Goal: Information Seeking & Learning: Compare options

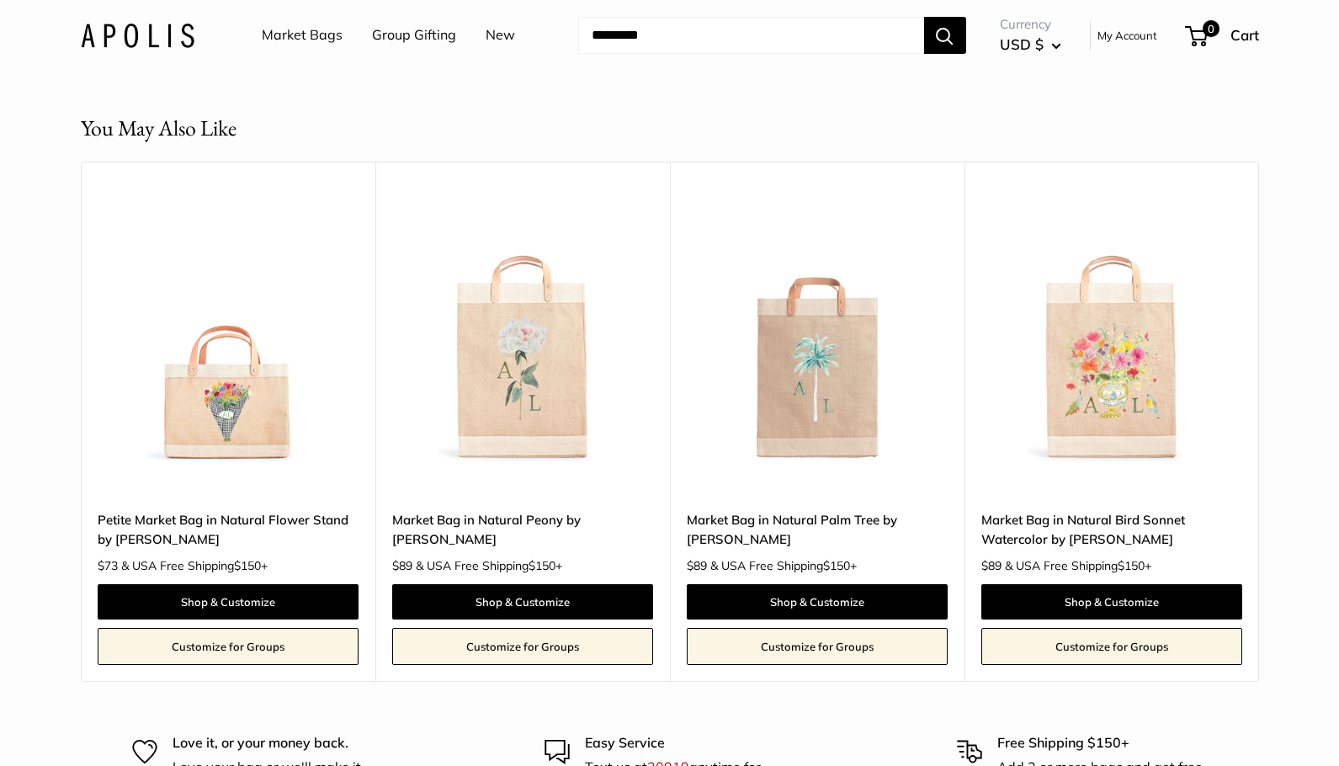
scroll to position [2717, 0]
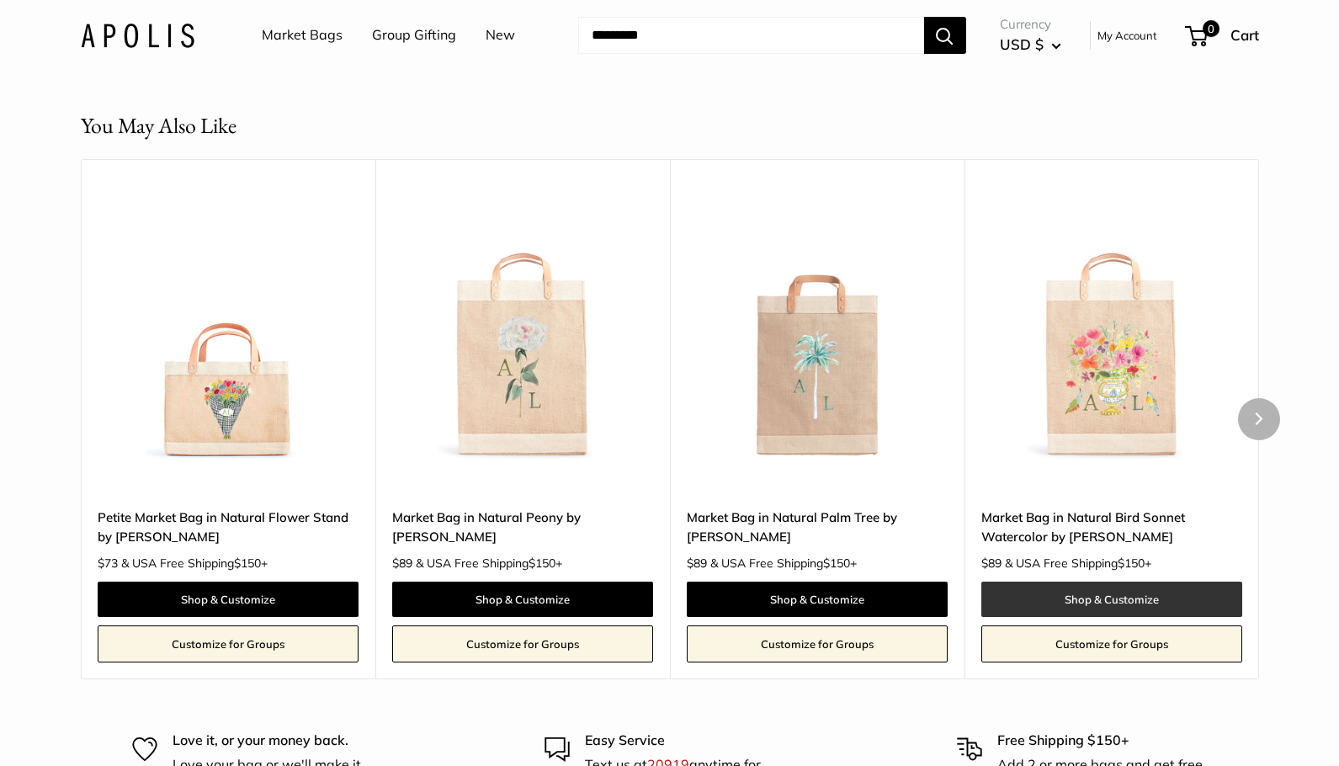
click at [1046, 617] on link "Shop & Customize" at bounding box center [1111, 598] width 261 height 35
click at [0, 0] on img at bounding box center [0, 0] width 0 height 0
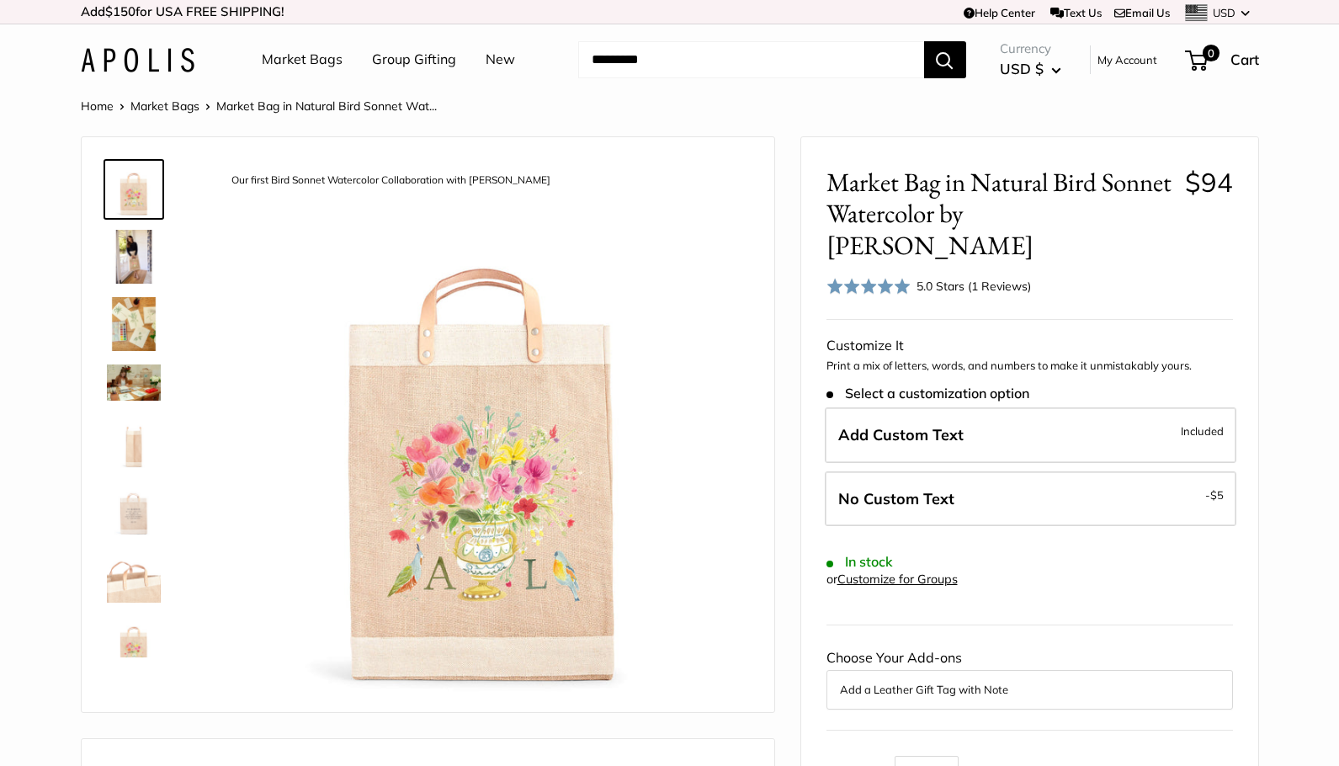
click at [136, 257] on img at bounding box center [134, 257] width 54 height 54
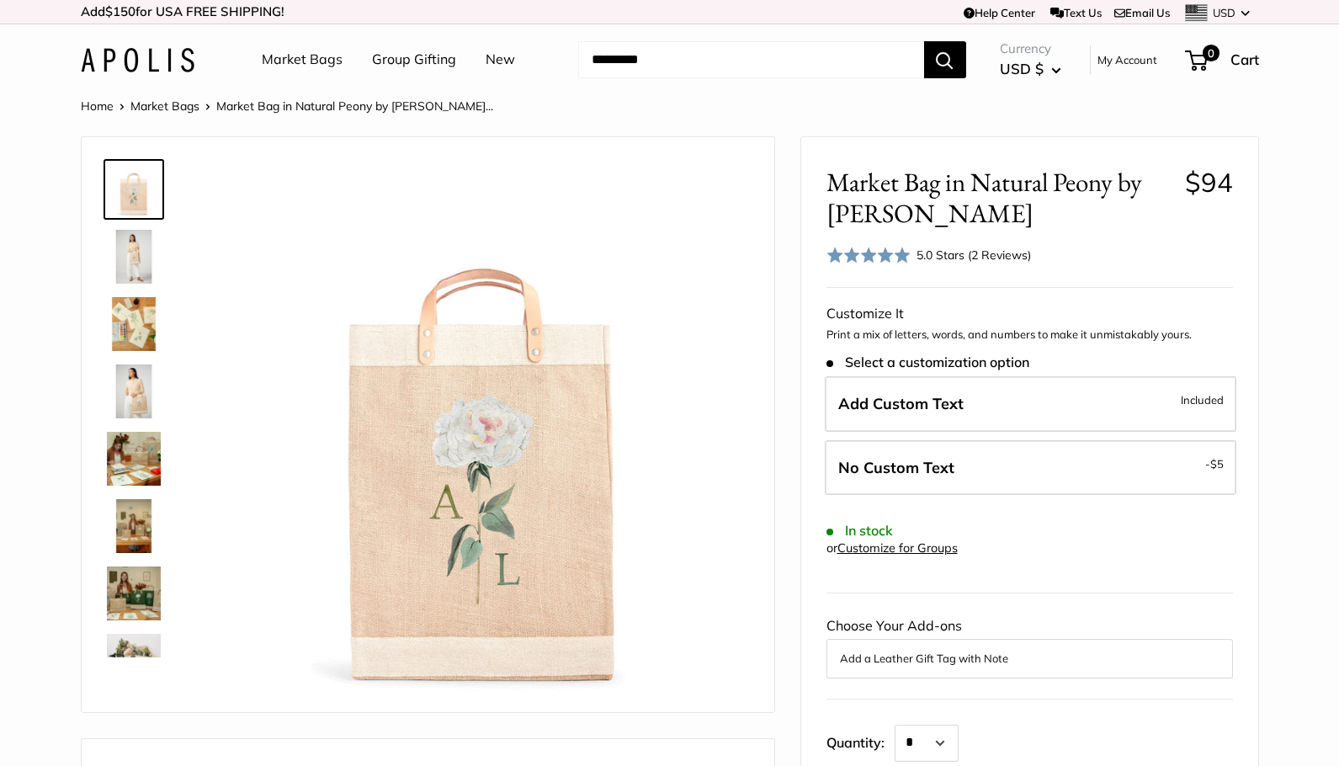
click at [139, 543] on img at bounding box center [134, 526] width 54 height 54
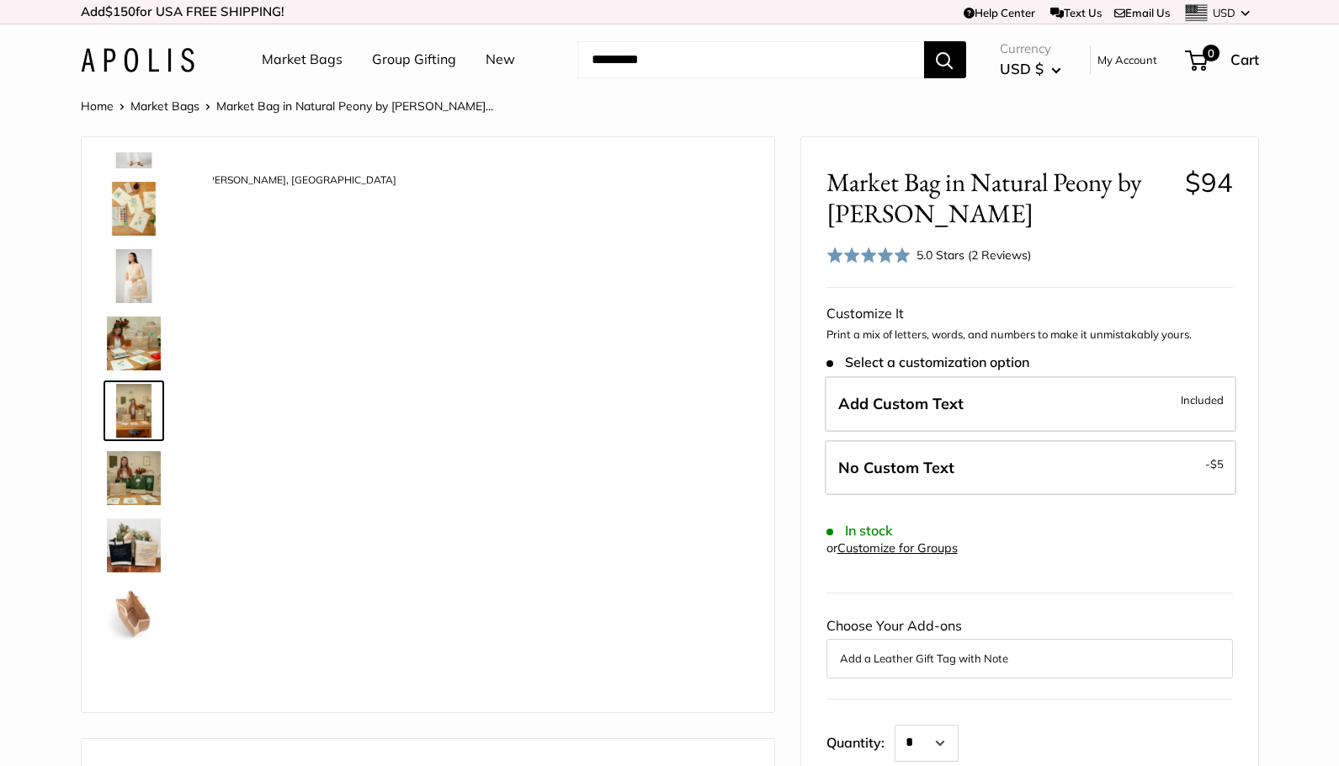
scroll to position [119, 0]
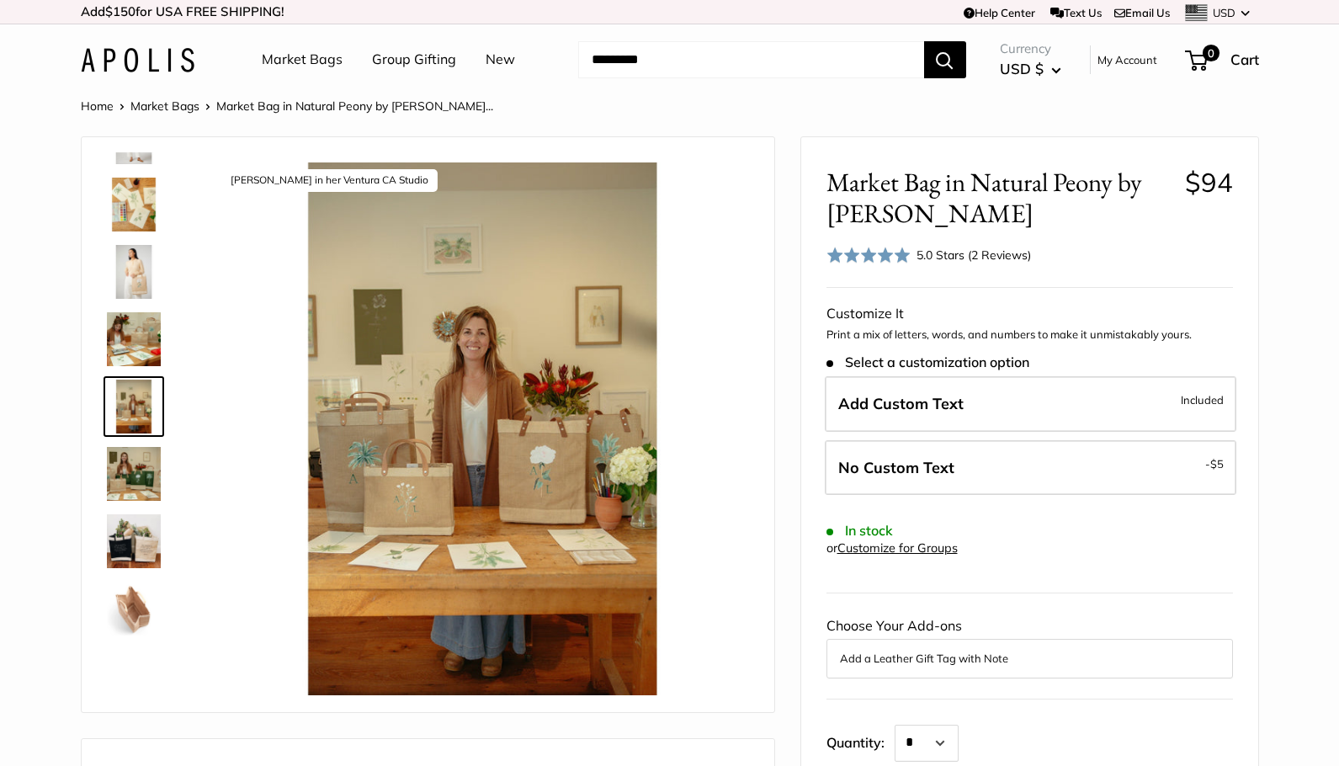
click at [138, 348] on img at bounding box center [134, 339] width 54 height 54
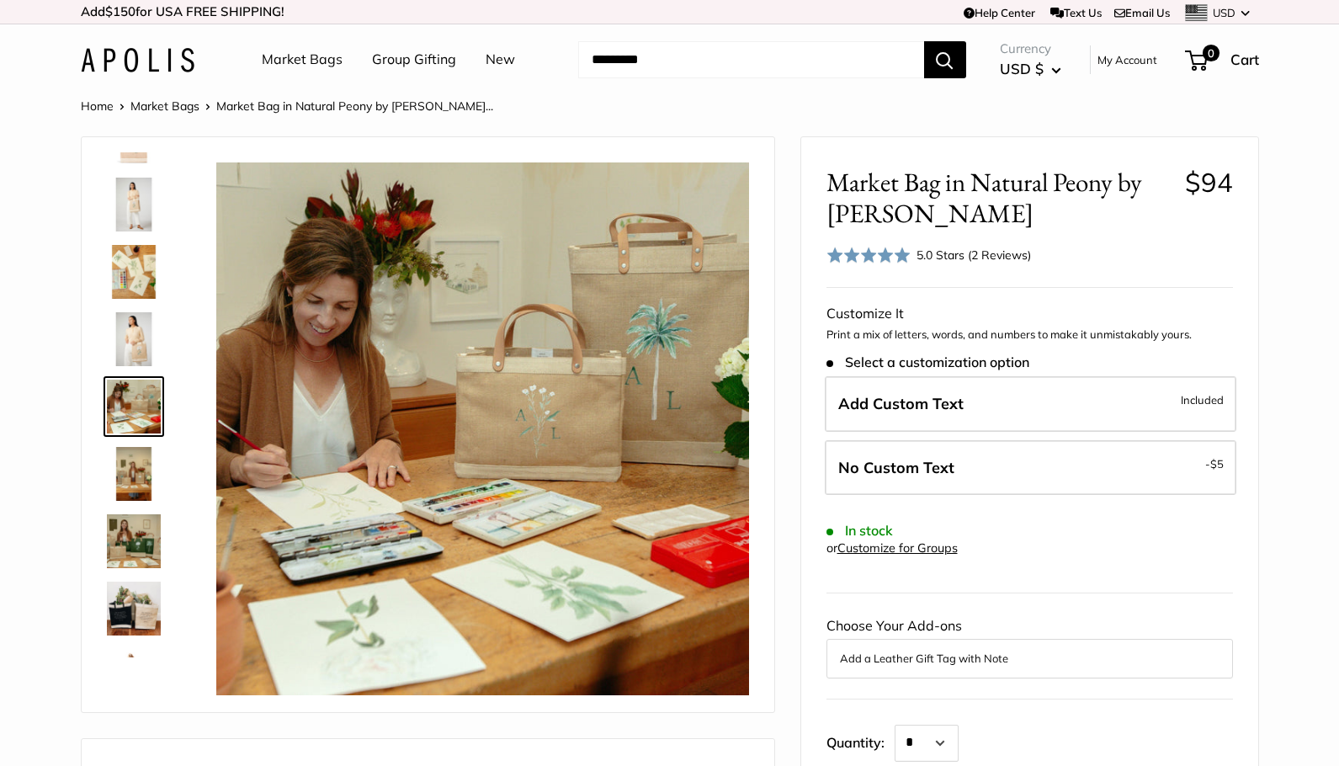
click at [135, 344] on img at bounding box center [134, 339] width 54 height 54
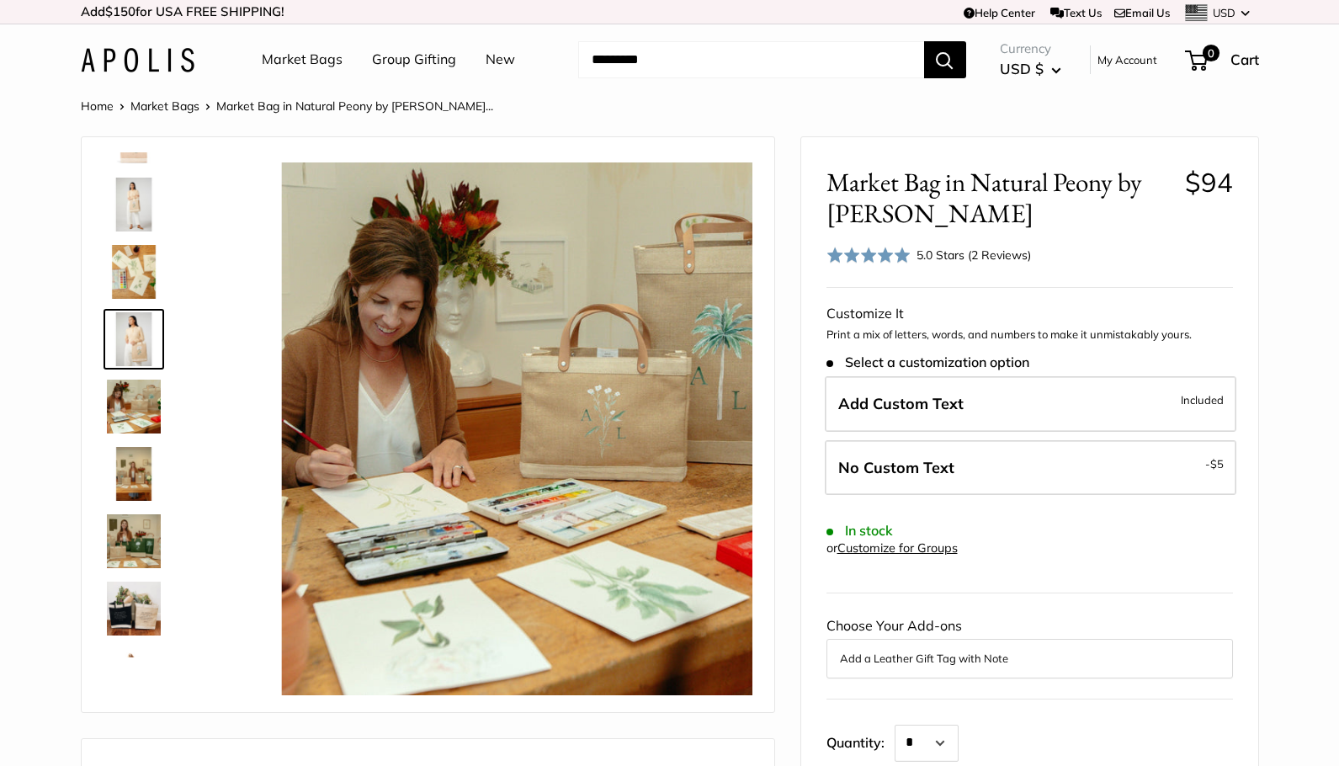
scroll to position [0, 0]
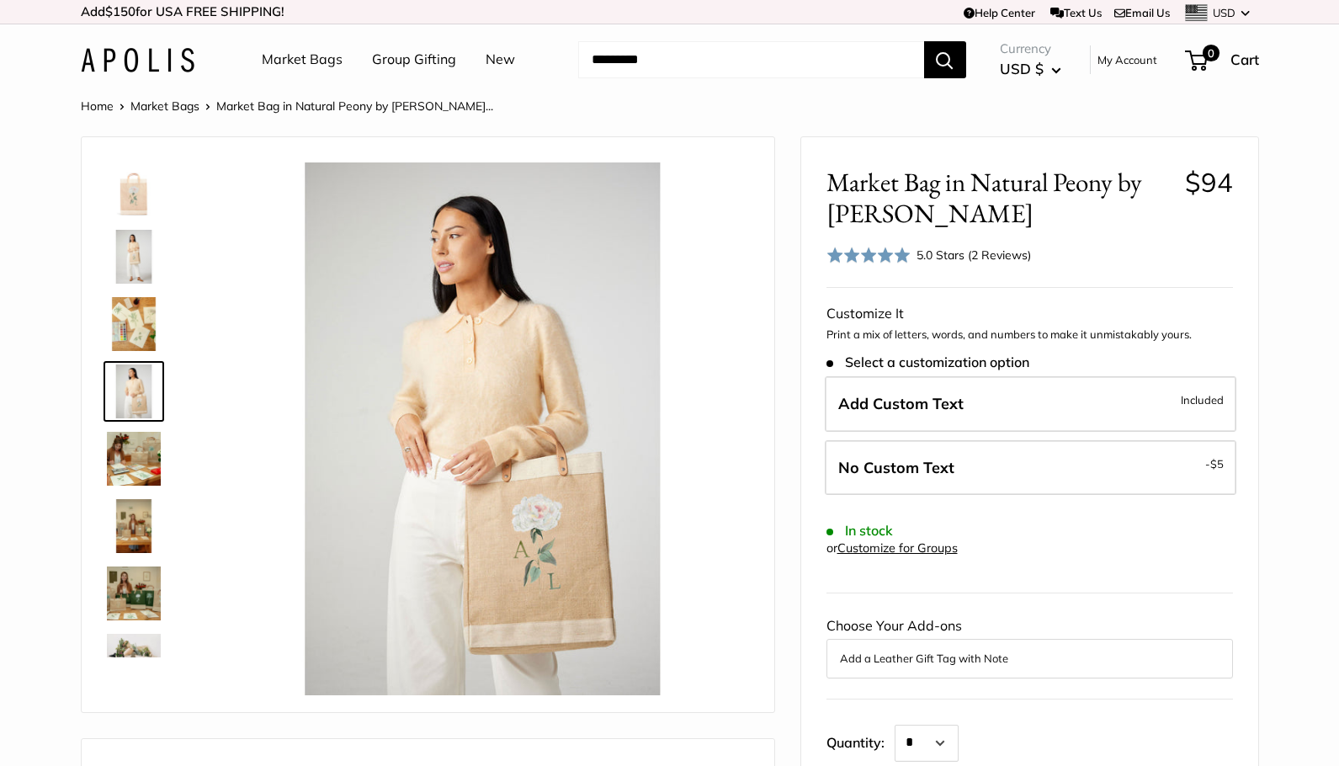
click at [135, 336] on img at bounding box center [134, 324] width 54 height 54
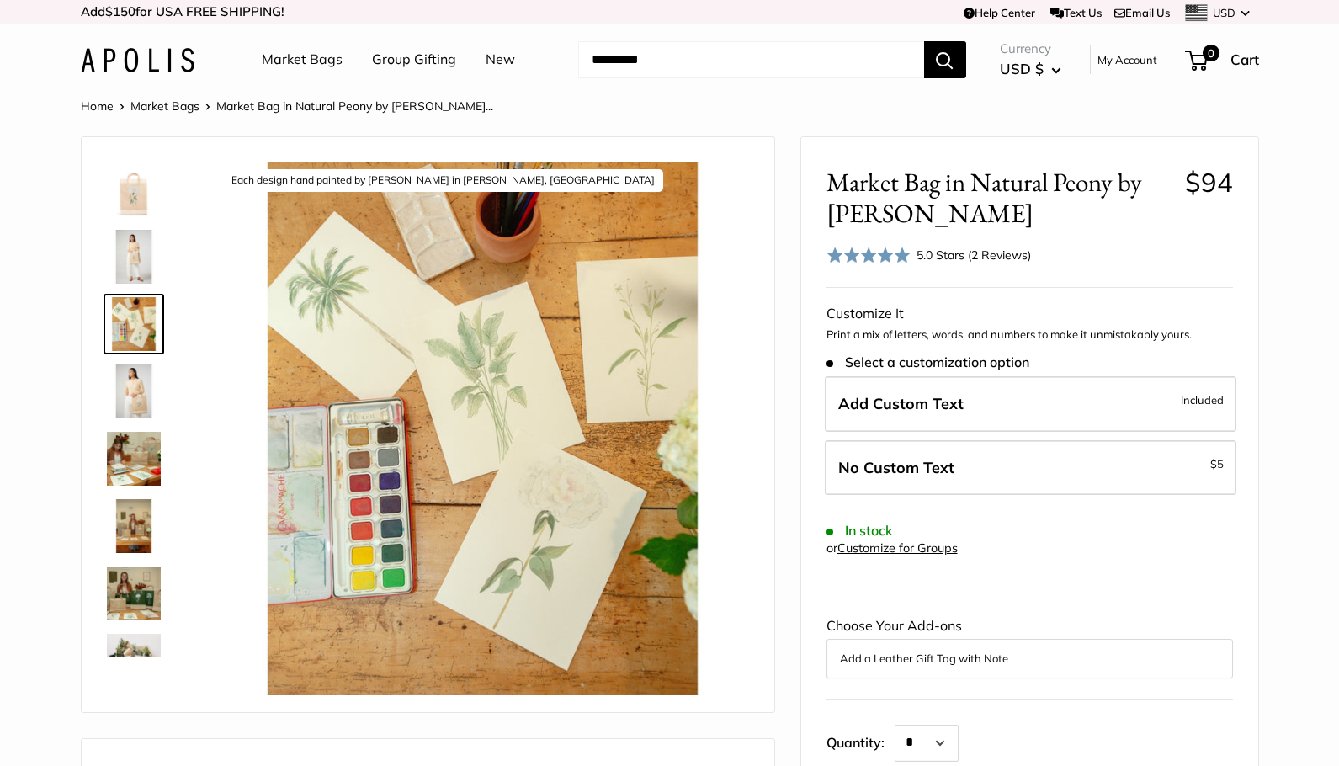
click at [139, 260] on img at bounding box center [134, 257] width 54 height 54
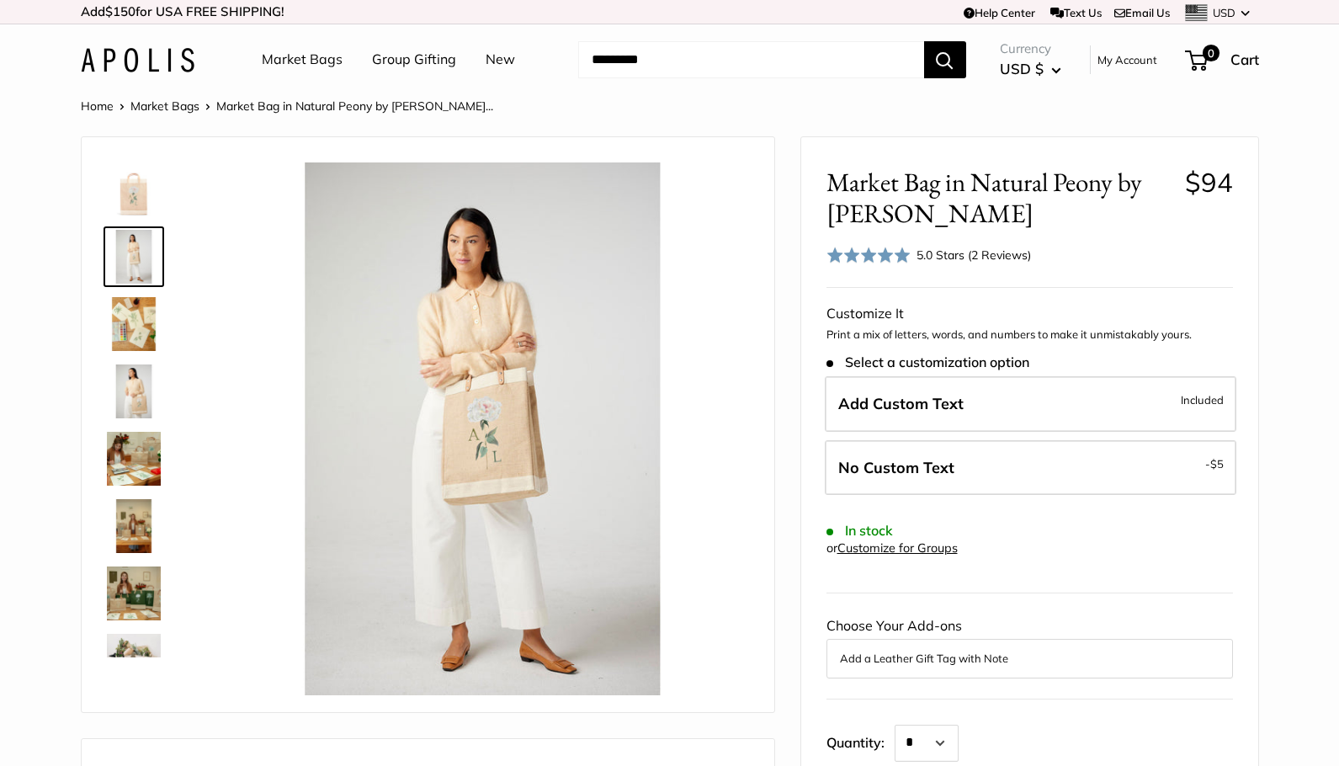
click at [143, 208] on img at bounding box center [134, 189] width 54 height 54
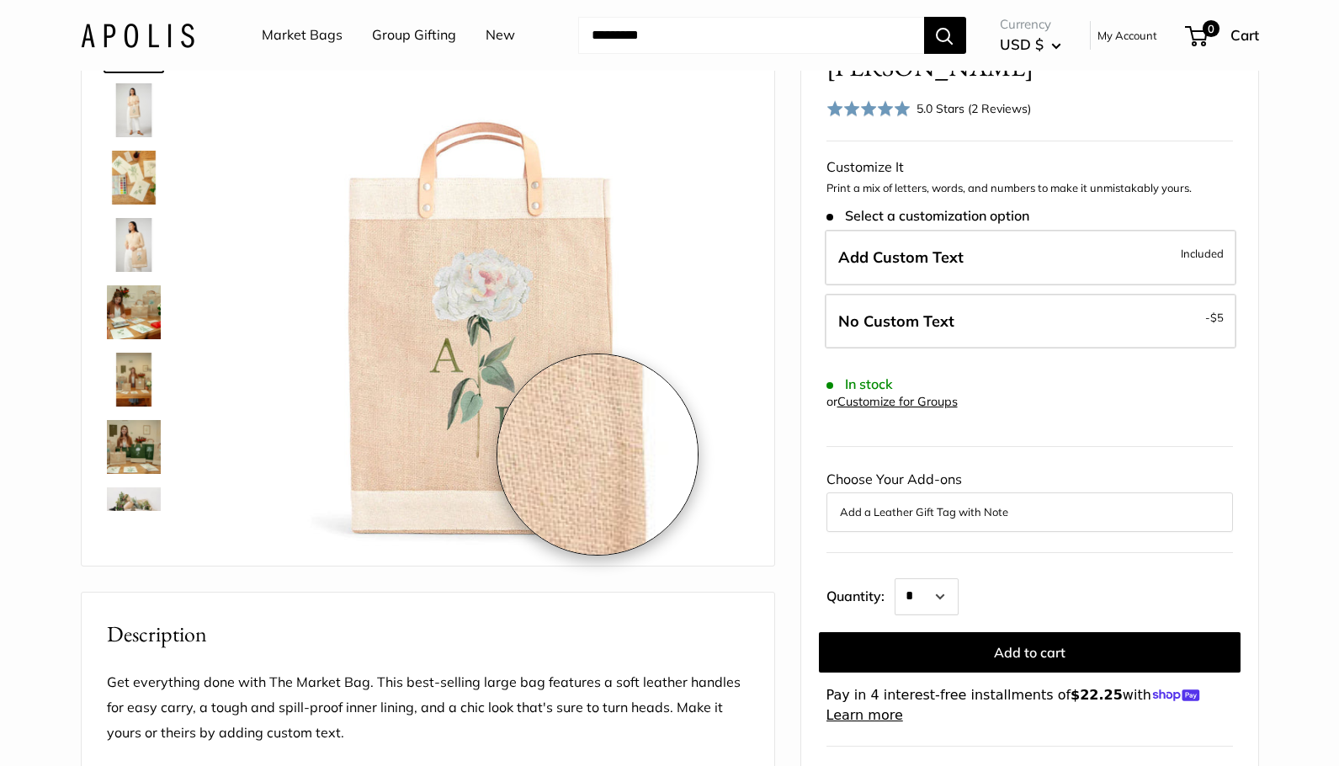
scroll to position [145, 0]
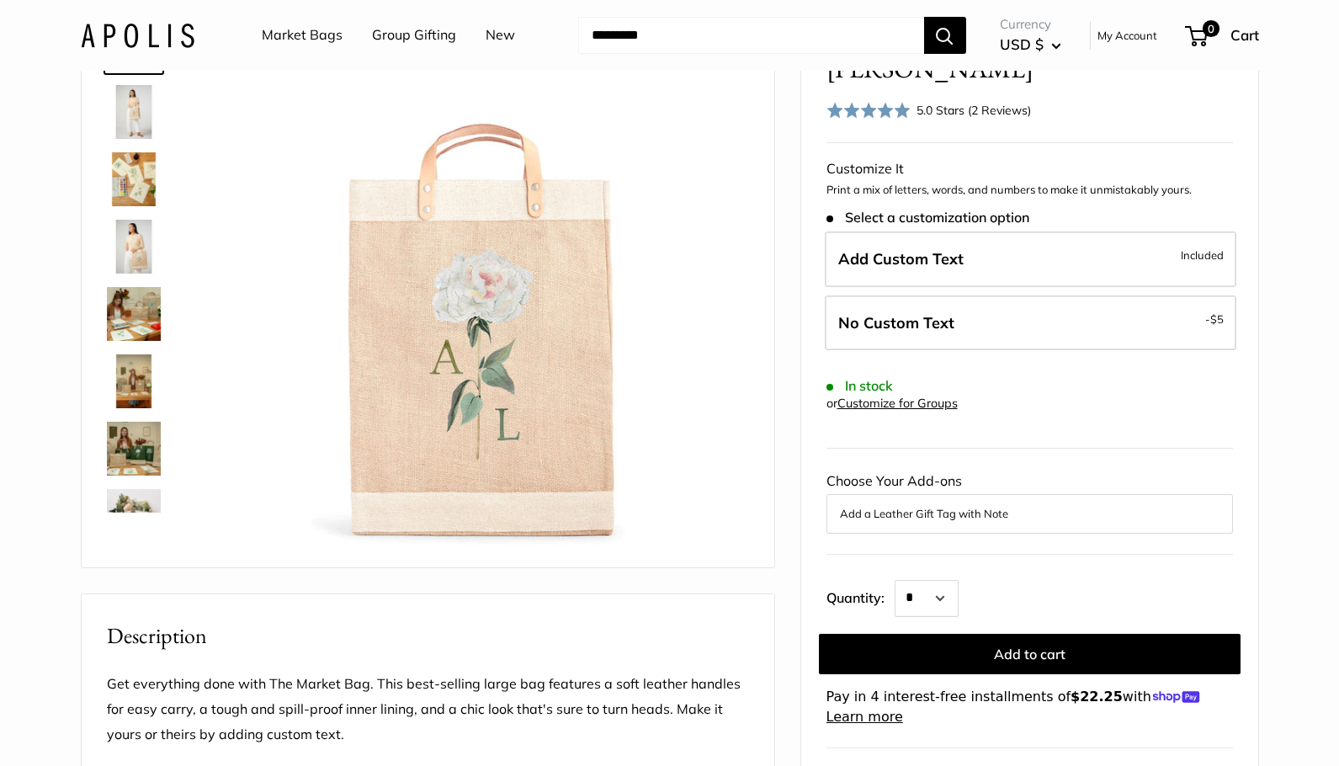
click at [137, 444] on img at bounding box center [134, 449] width 54 height 54
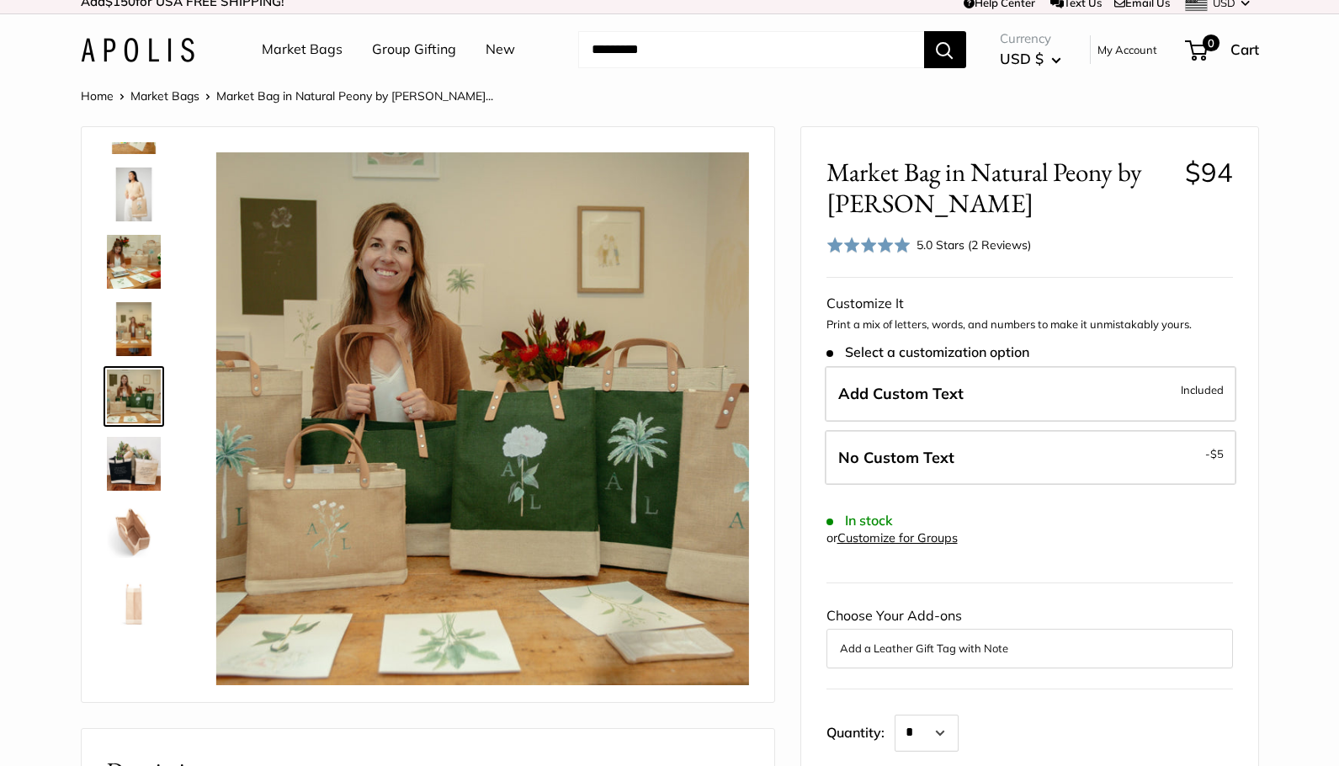
scroll to position [10, 0]
